Goal: Task Accomplishment & Management: Use online tool/utility

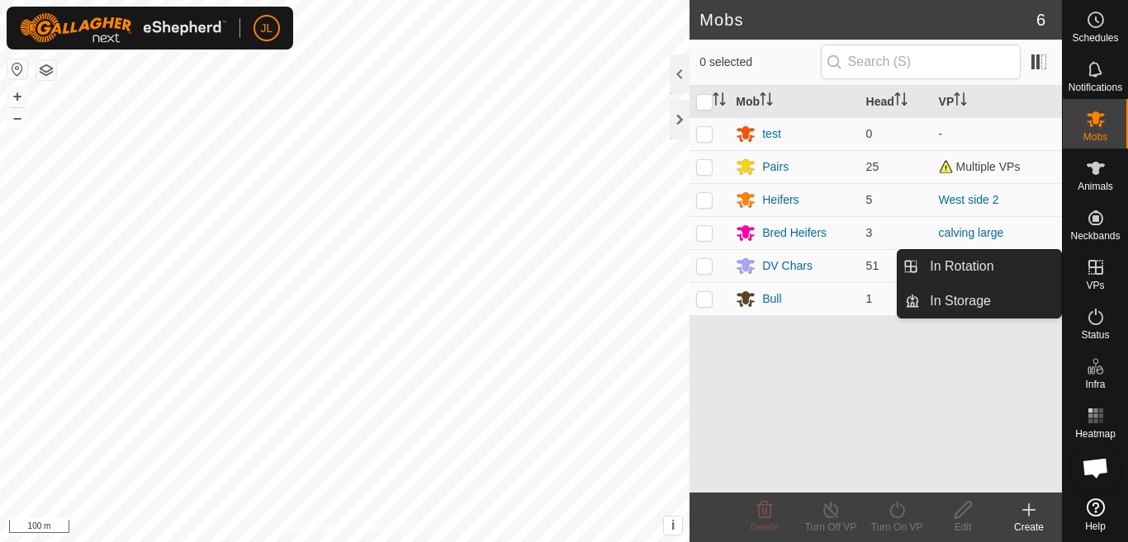
click at [1094, 272] on icon at bounding box center [1095, 268] width 20 height 20
click at [1000, 263] on link "In Rotation" at bounding box center [990, 266] width 141 height 33
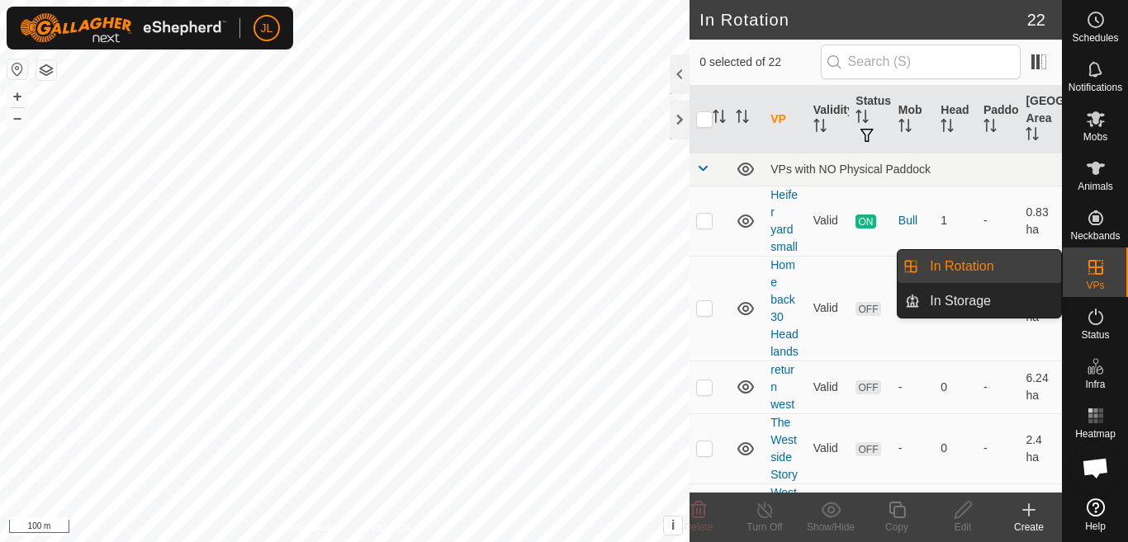
click at [1000, 263] on link "In Rotation" at bounding box center [990, 266] width 141 height 33
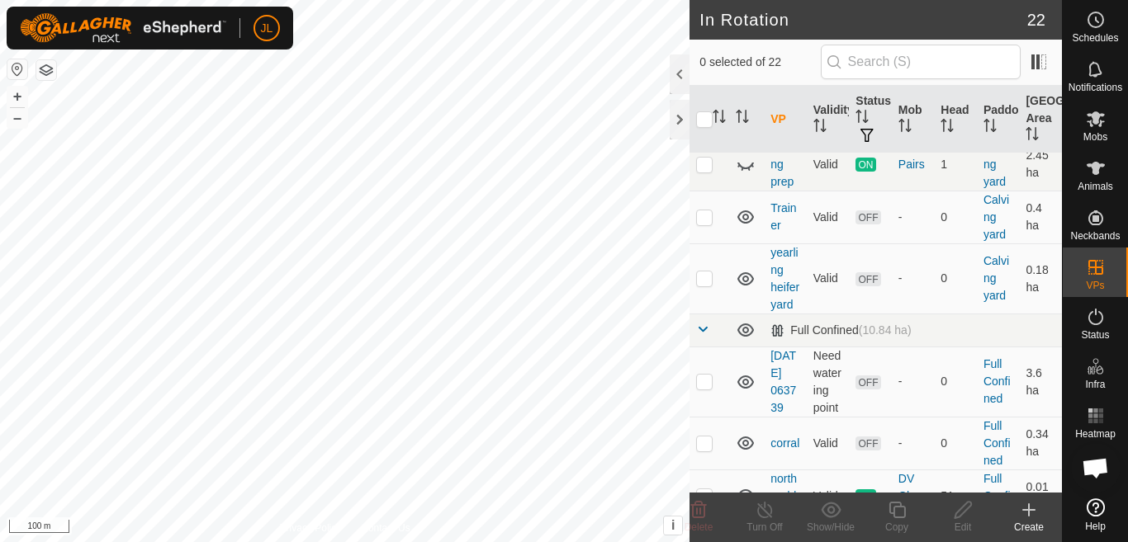
scroll to position [1068, 0]
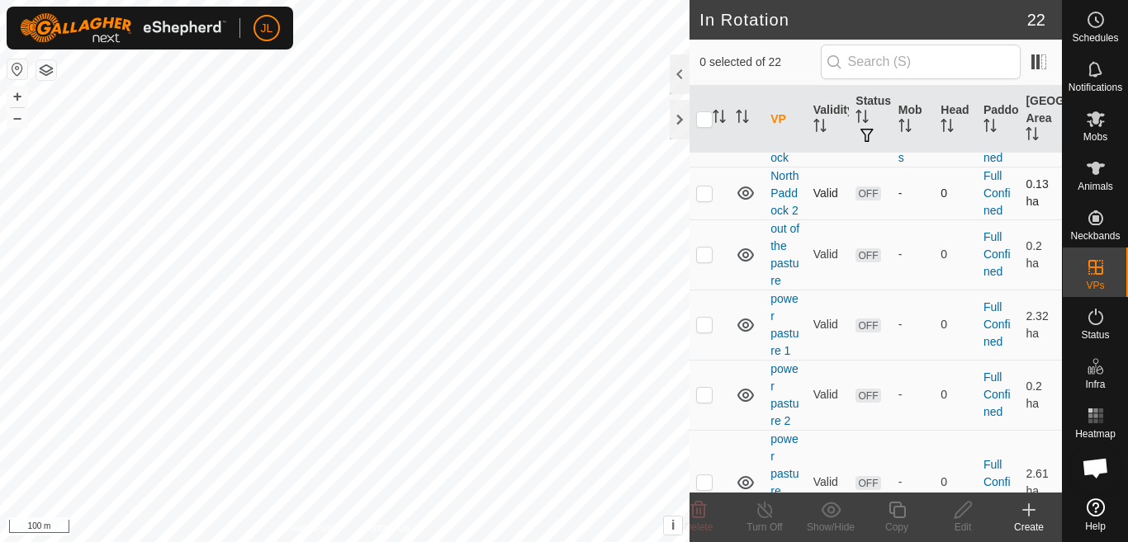
click at [703, 200] on p-checkbox at bounding box center [704, 193] width 17 height 13
checkbox input "true"
click at [963, 515] on icon at bounding box center [963, 510] width 21 height 20
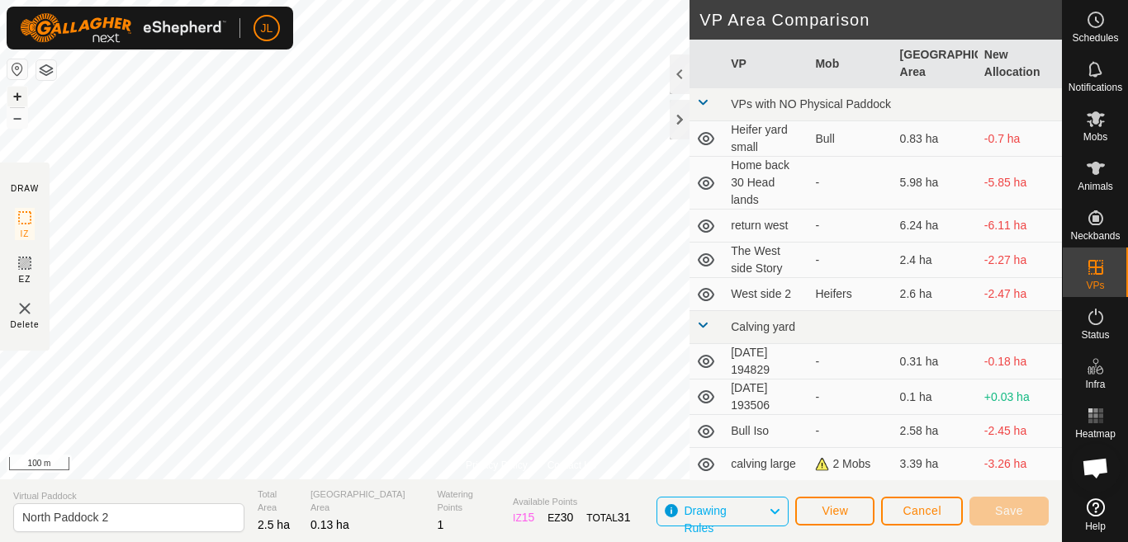
click at [17, 94] on button "+" at bounding box center [17, 97] width 20 height 20
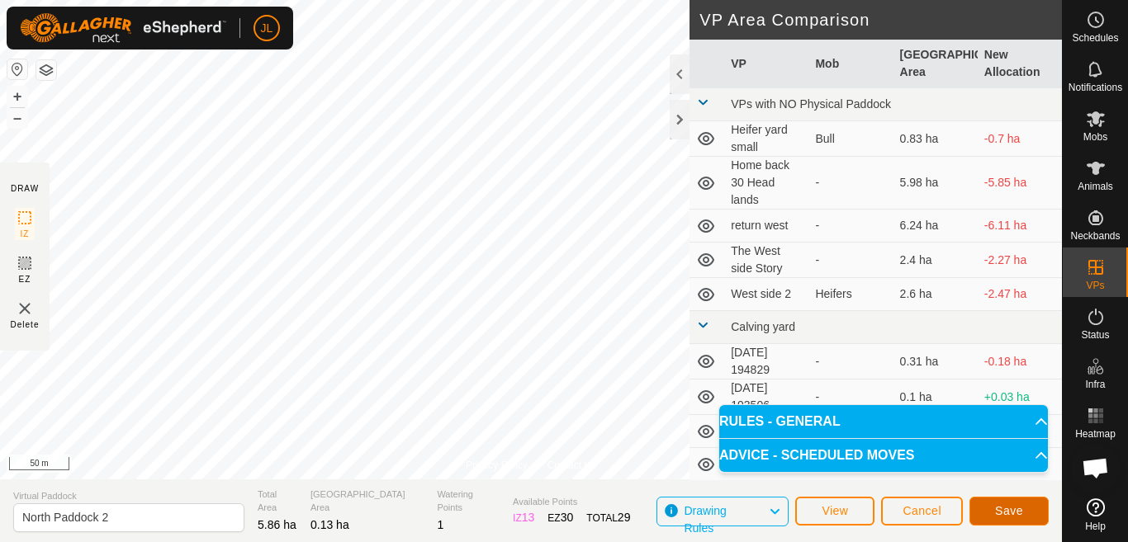
click at [1001, 506] on span "Save" at bounding box center [1009, 510] width 28 height 13
